Goal: Task Accomplishment & Management: Manage account settings

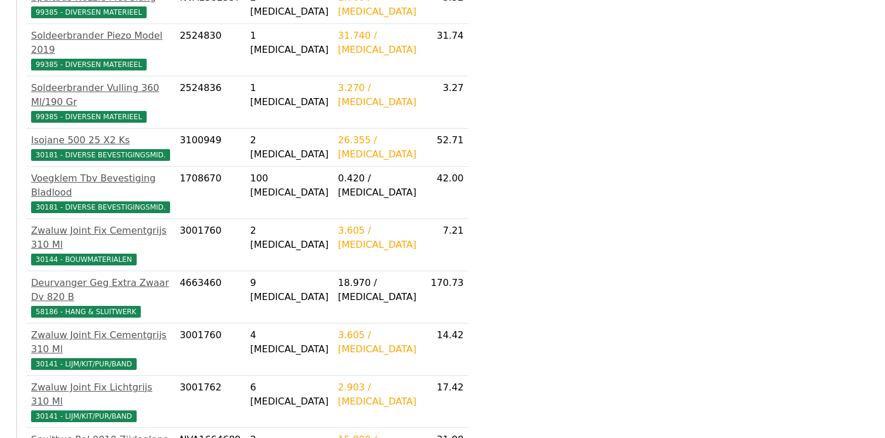
scroll to position [566, 0]
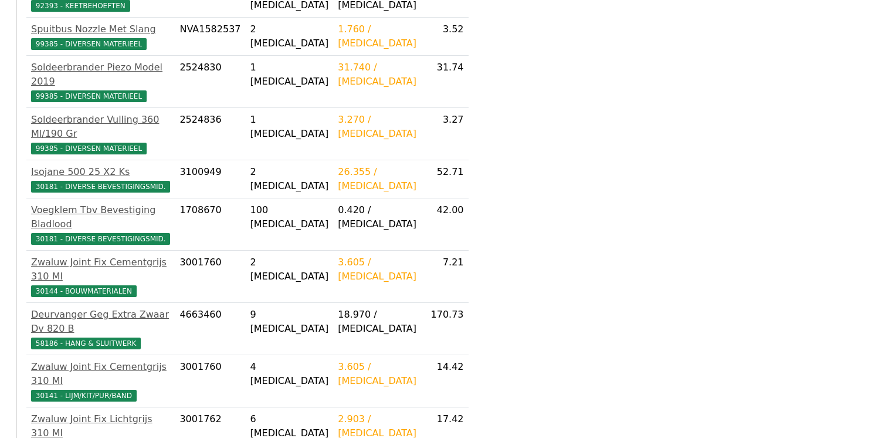
scroll to position [390, 0]
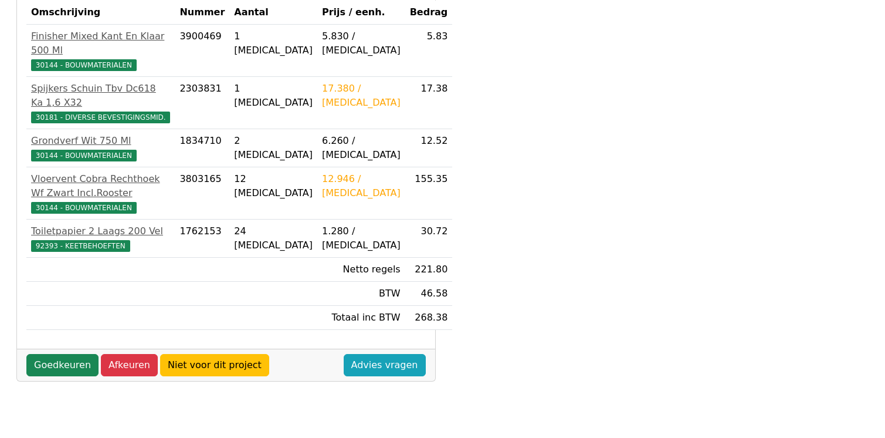
scroll to position [235, 0]
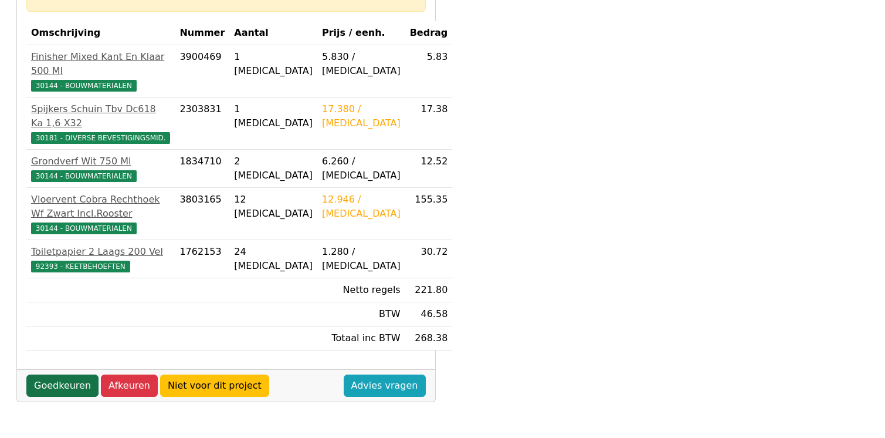
click at [59, 377] on link "Goedkeuren" at bounding box center [62, 385] width 72 height 22
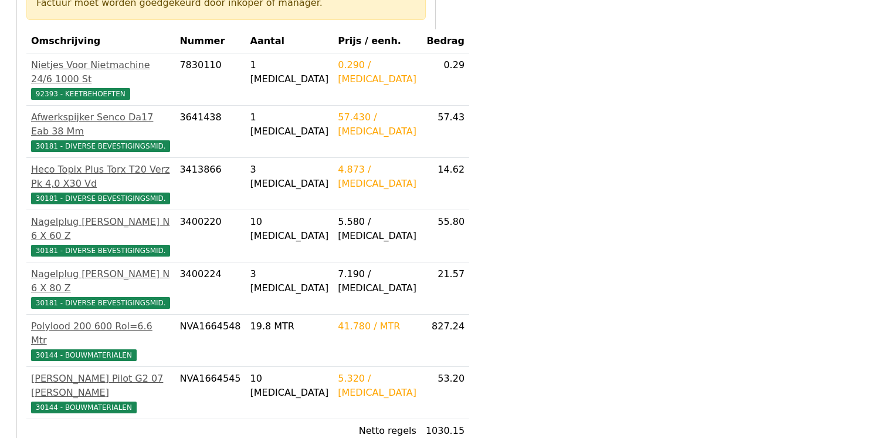
scroll to position [293, 0]
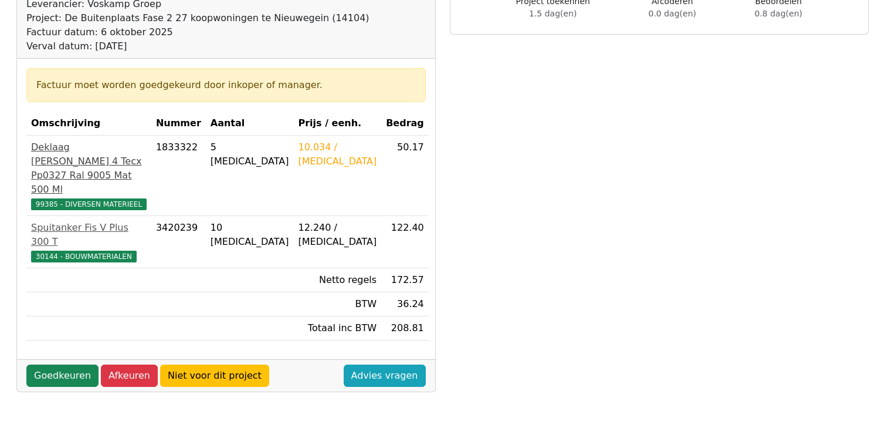
scroll to position [176, 0]
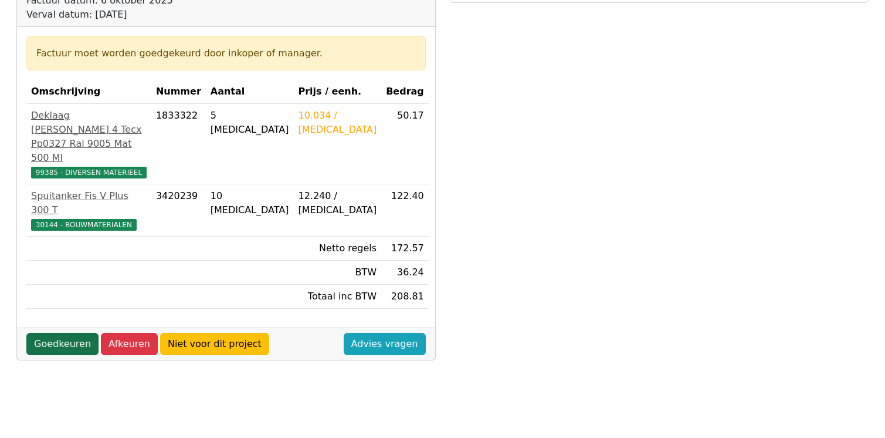
click at [56, 333] on link "Goedkeuren" at bounding box center [62, 344] width 72 height 22
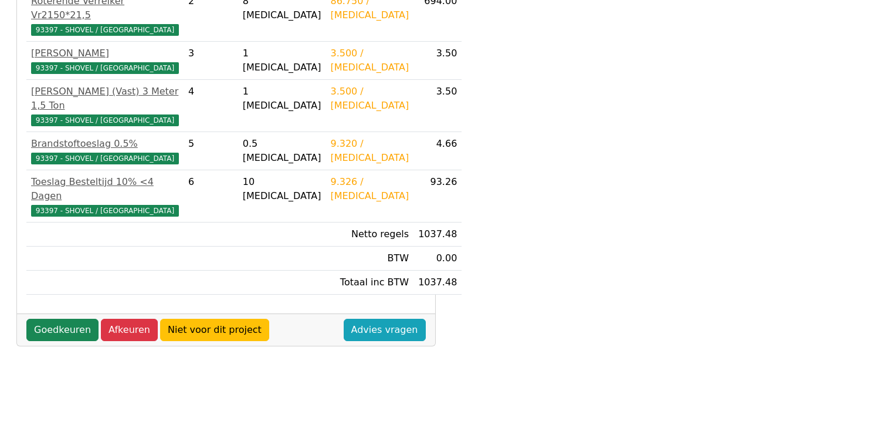
scroll to position [352, 0]
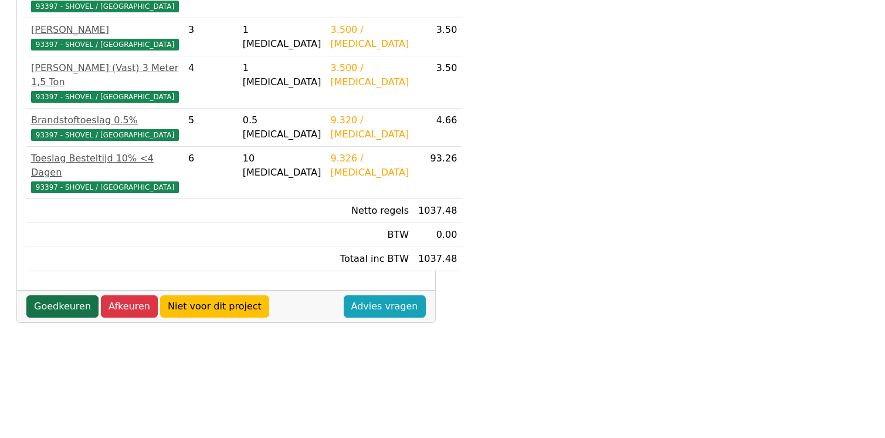
click at [62, 295] on link "Goedkeuren" at bounding box center [62, 306] width 72 height 22
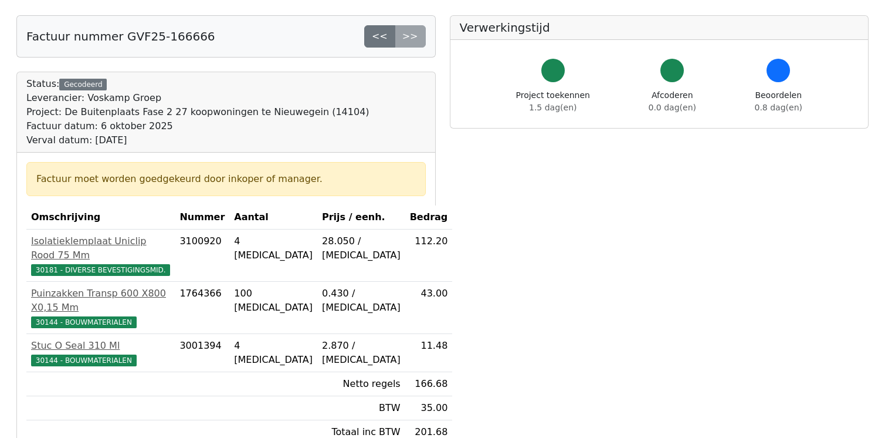
scroll to position [117, 0]
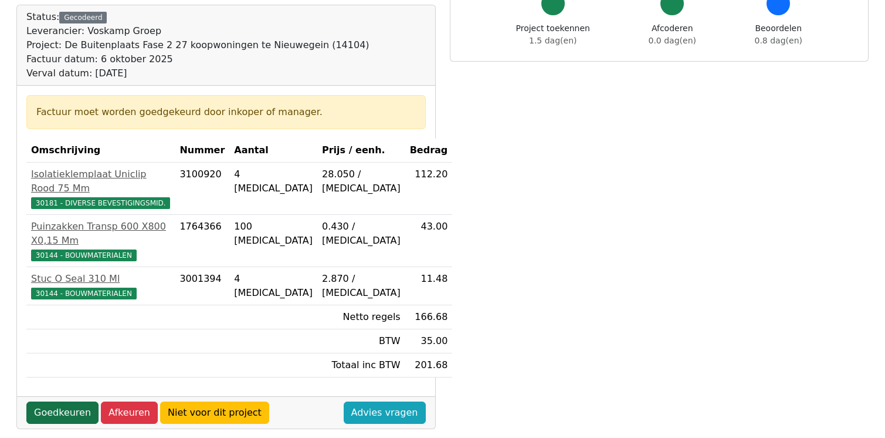
click at [63, 401] on link "Goedkeuren" at bounding box center [62, 412] width 72 height 22
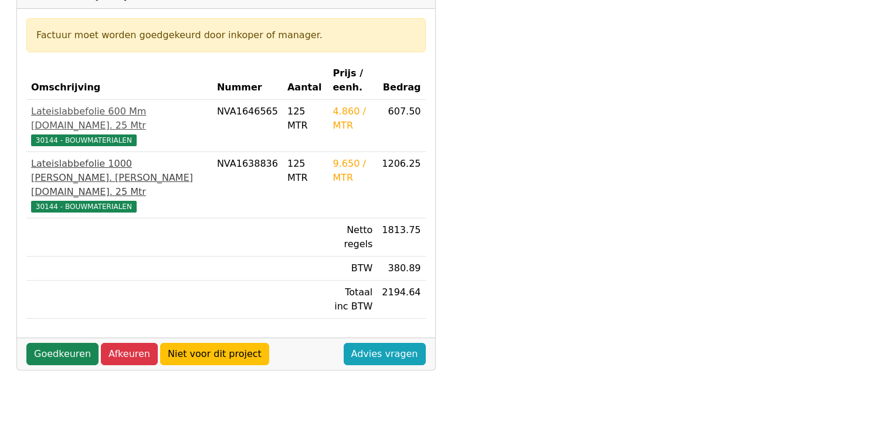
scroll to position [235, 0]
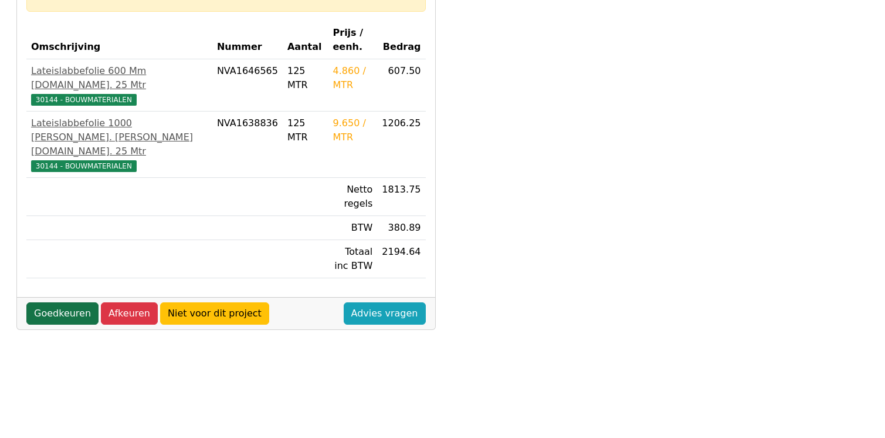
click at [66, 302] on link "Goedkeuren" at bounding box center [62, 313] width 72 height 22
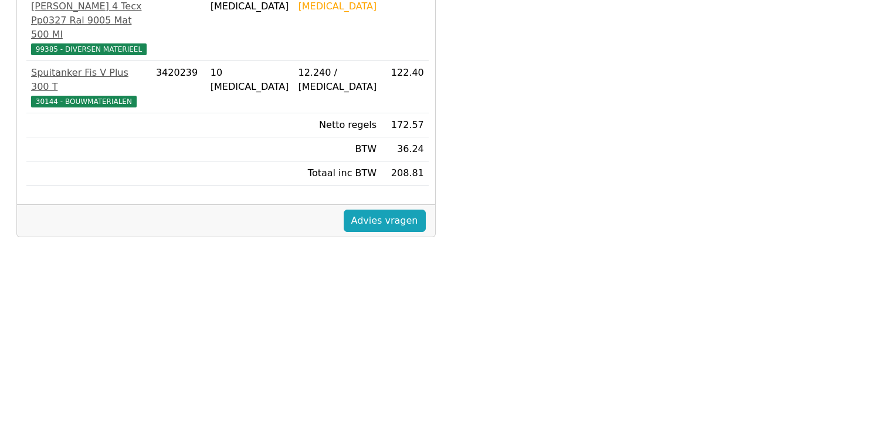
scroll to position [176, 0]
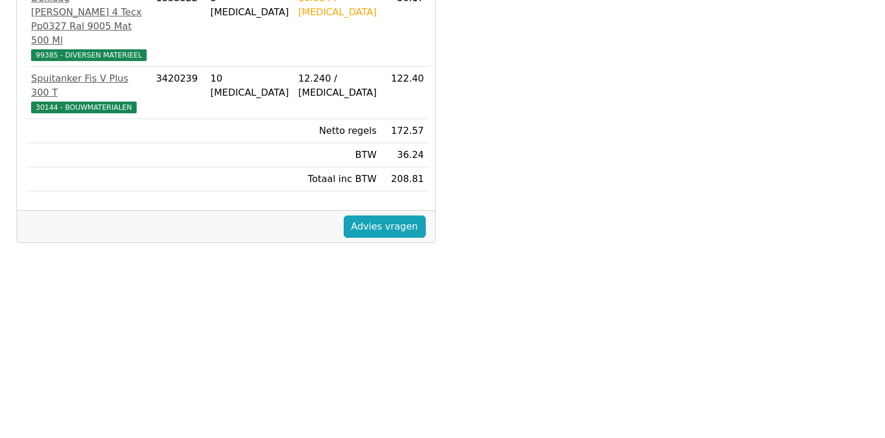
scroll to position [59, 0]
